Goal: Communication & Community: Connect with others

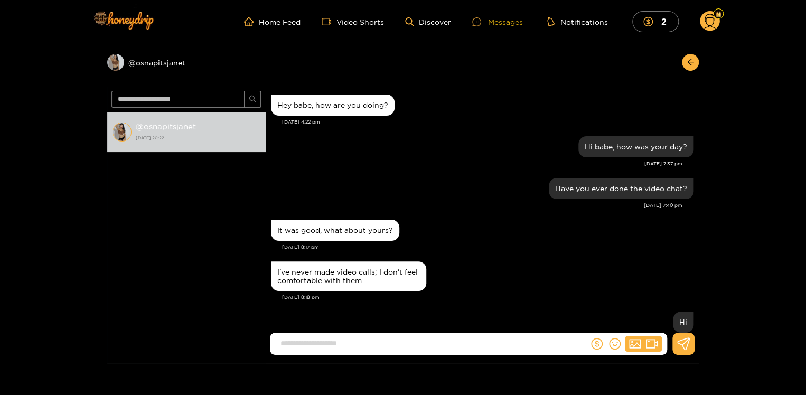
click at [504, 20] on div "Messages" at bounding box center [497, 22] width 51 height 12
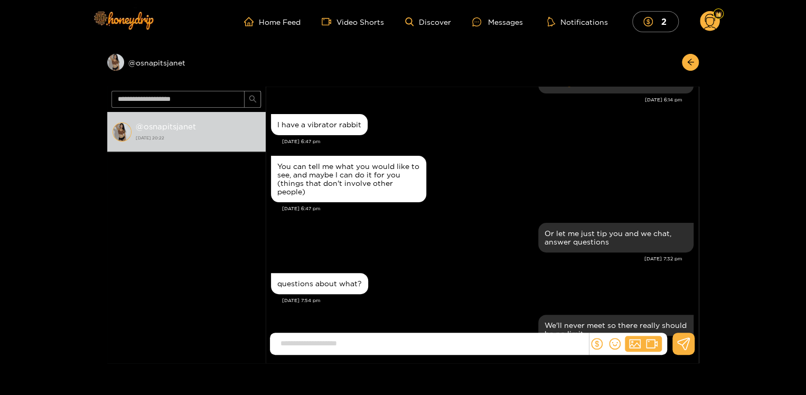
scroll to position [83, 0]
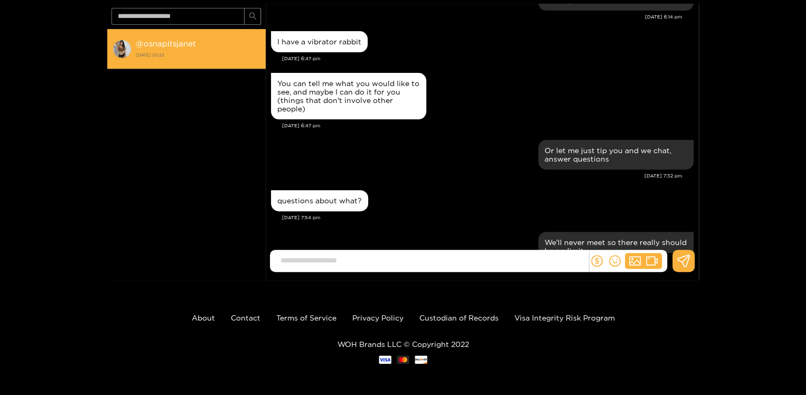
click at [151, 40] on strong "@ osnapitsjanet" at bounding box center [166, 43] width 60 height 9
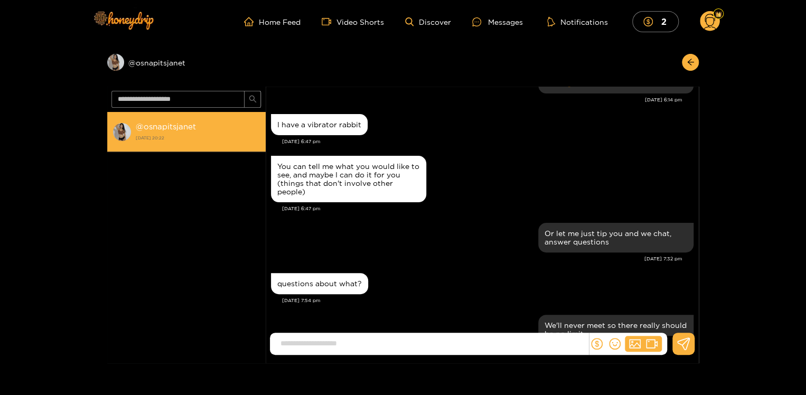
scroll to position [2306, 0]
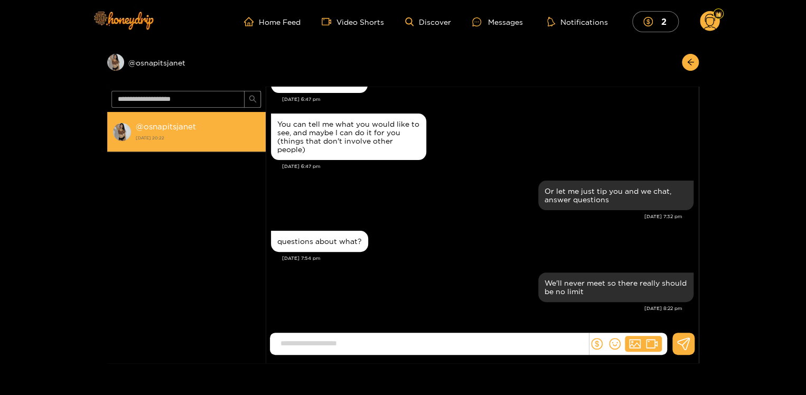
click at [158, 127] on strong "@ osnapitsjanet" at bounding box center [166, 126] width 60 height 9
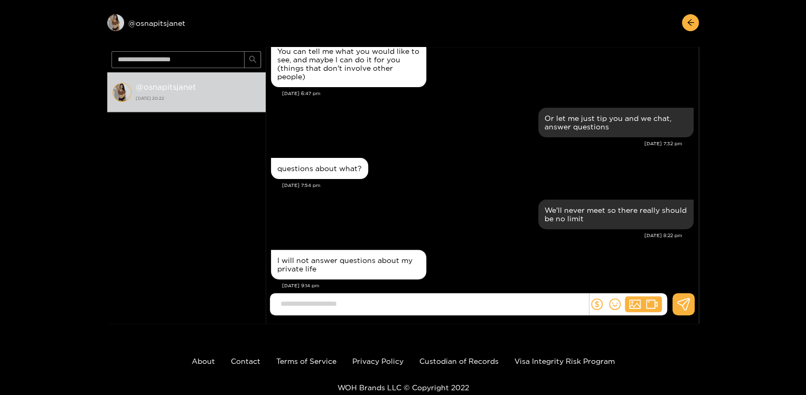
scroll to position [40, 0]
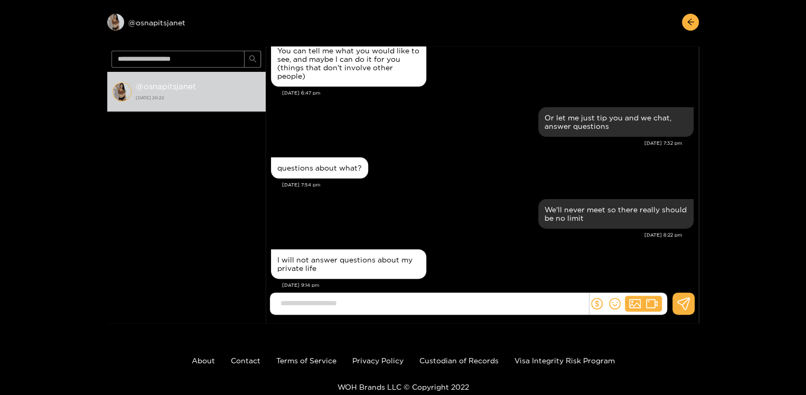
click at [314, 306] on input at bounding box center [431, 303] width 313 height 17
type input "*"
type input "**********"
click at [685, 307] on icon at bounding box center [683, 303] width 13 height 13
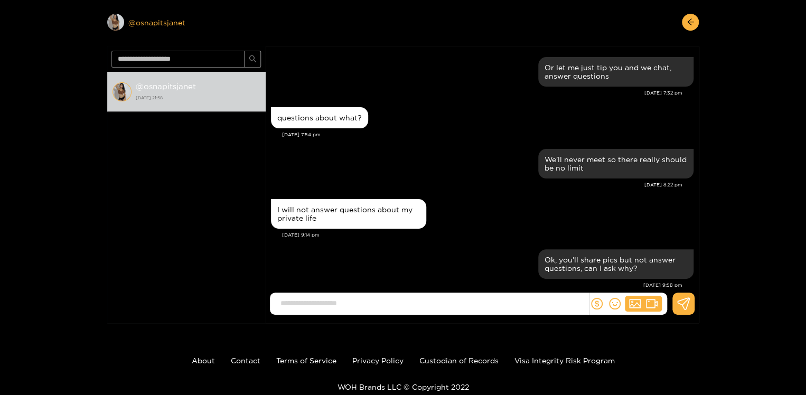
click at [147, 20] on div "Preview @ osnapitsjanet" at bounding box center [186, 22] width 158 height 17
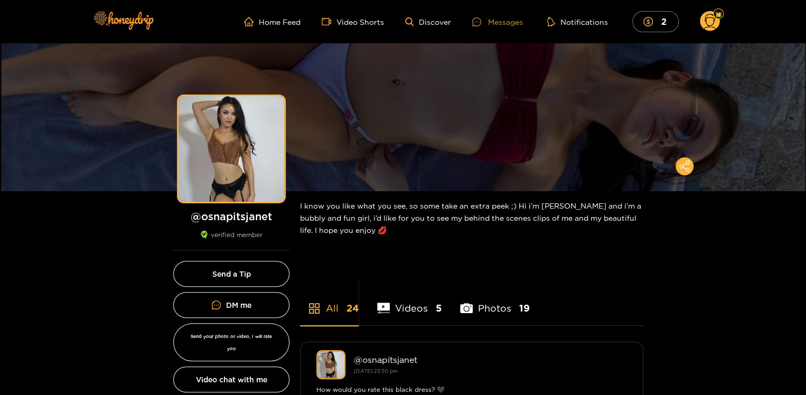
click at [507, 22] on div "Messages" at bounding box center [497, 22] width 51 height 12
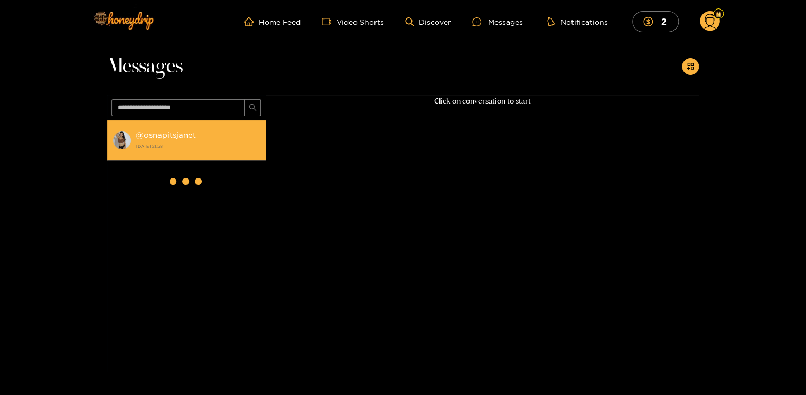
click at [164, 134] on strong "@ osnapitsjanet" at bounding box center [166, 134] width 60 height 9
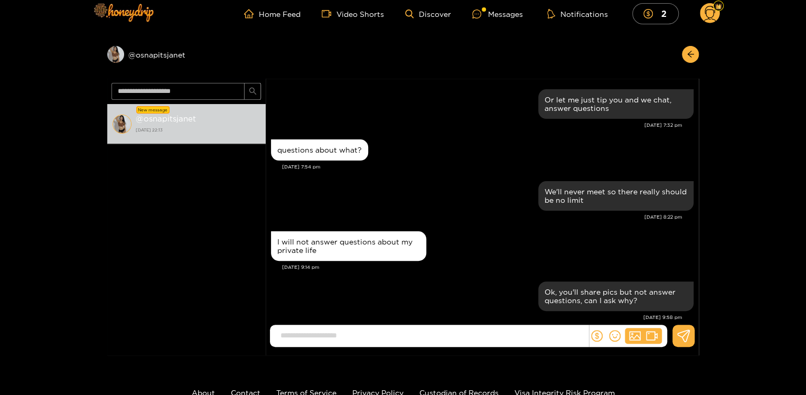
scroll to position [1110, 0]
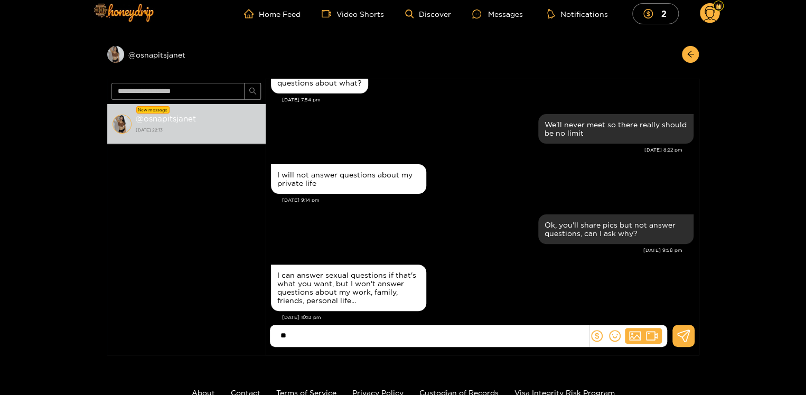
type input "*"
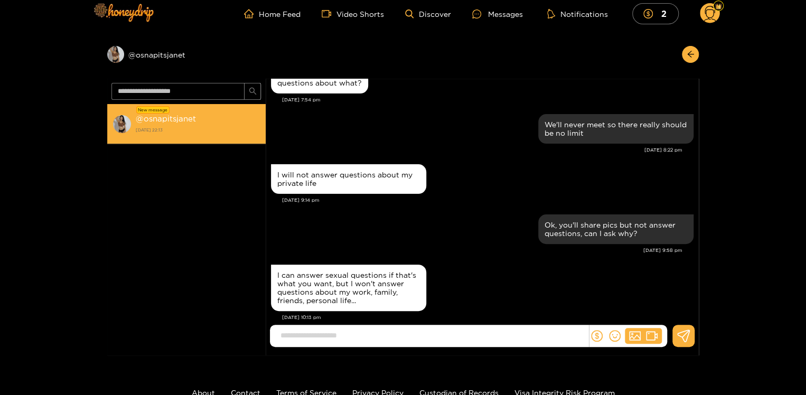
click at [161, 117] on strong "@ osnapitsjanet" at bounding box center [166, 118] width 60 height 9
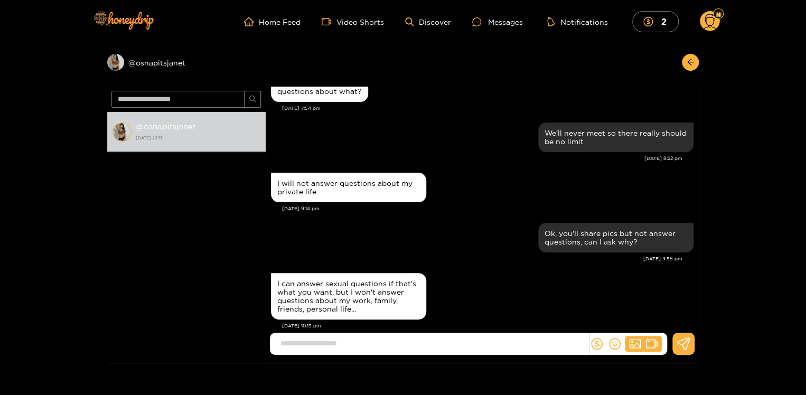
scroll to position [83, 0]
